Goal: Task Accomplishment & Management: Use online tool/utility

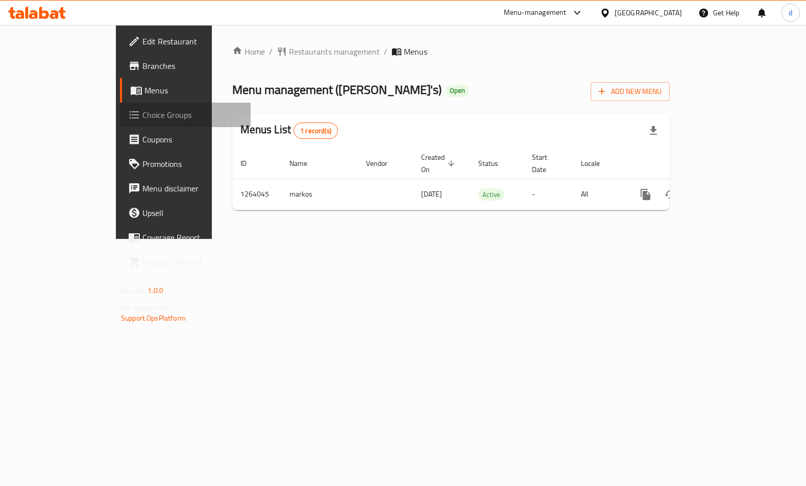
click at [142, 114] on span "Choice Groups" at bounding box center [192, 115] width 100 height 12
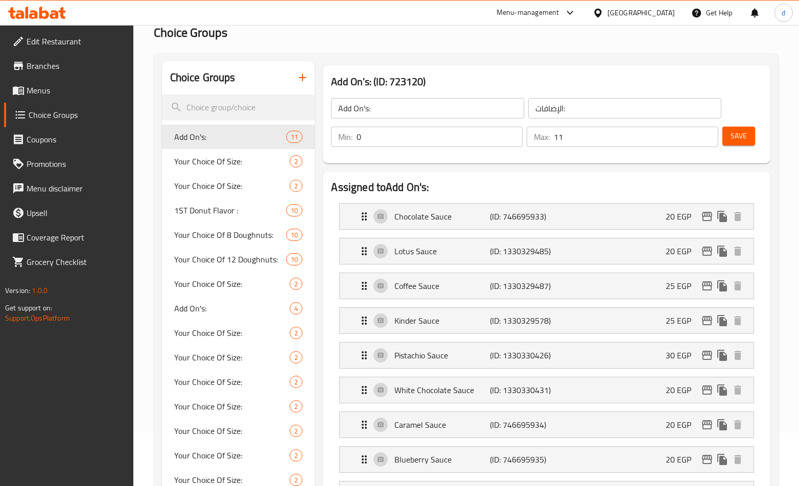
scroll to position [102, 0]
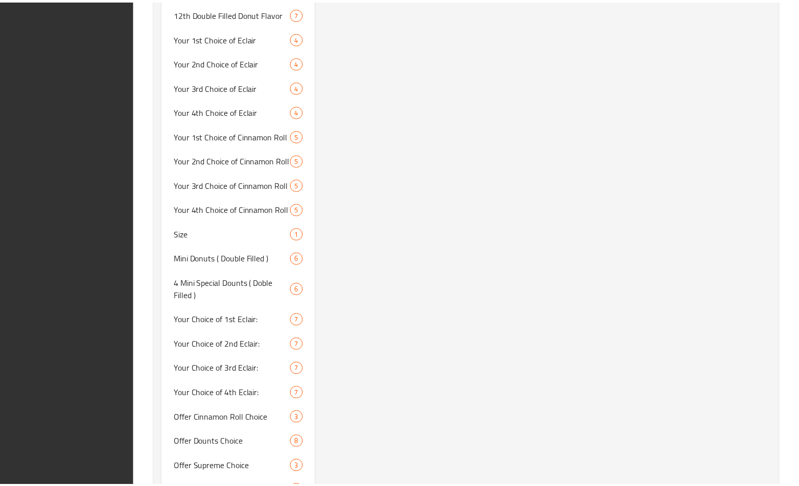
scroll to position [1968, 0]
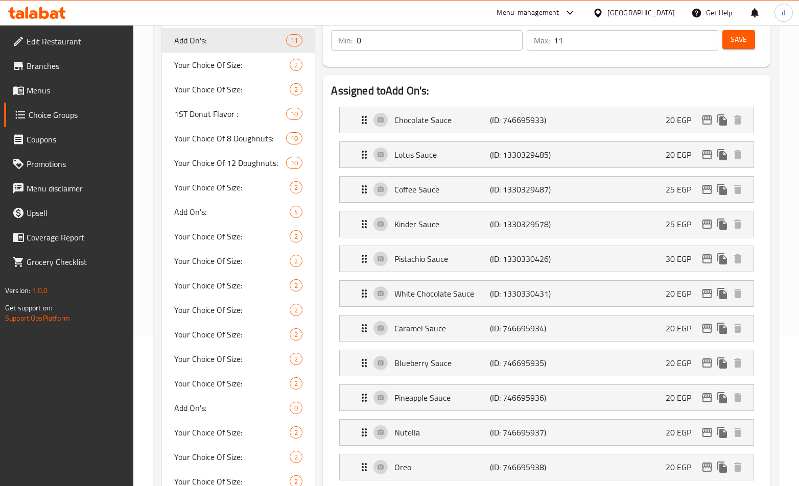
scroll to position [124, 0]
